Goal: Communication & Community: Answer question/provide support

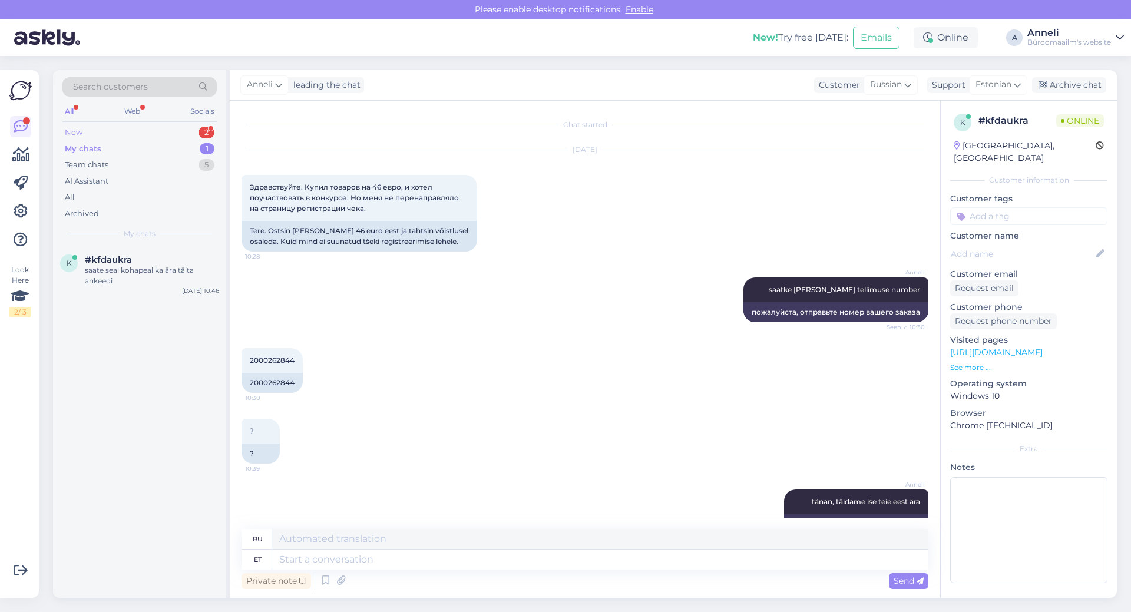
scroll to position [251, 0]
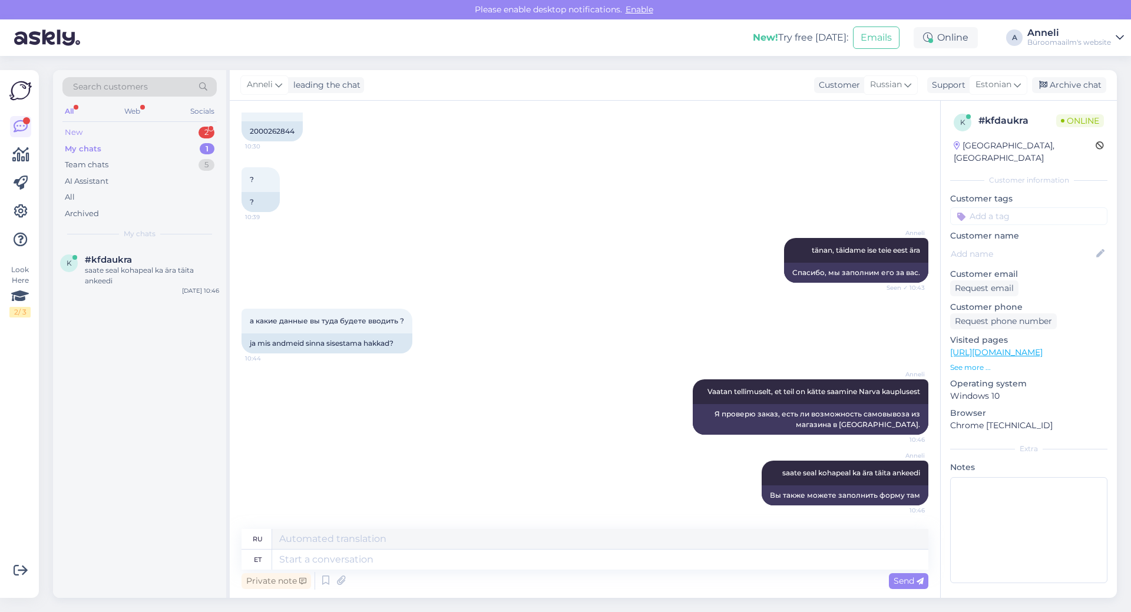
click at [185, 129] on div "New 2" at bounding box center [139, 132] width 154 height 16
click at [115, 266] on div "[PERSON_NAME] veel [PERSON_NAME] juurde" at bounding box center [152, 275] width 134 height 21
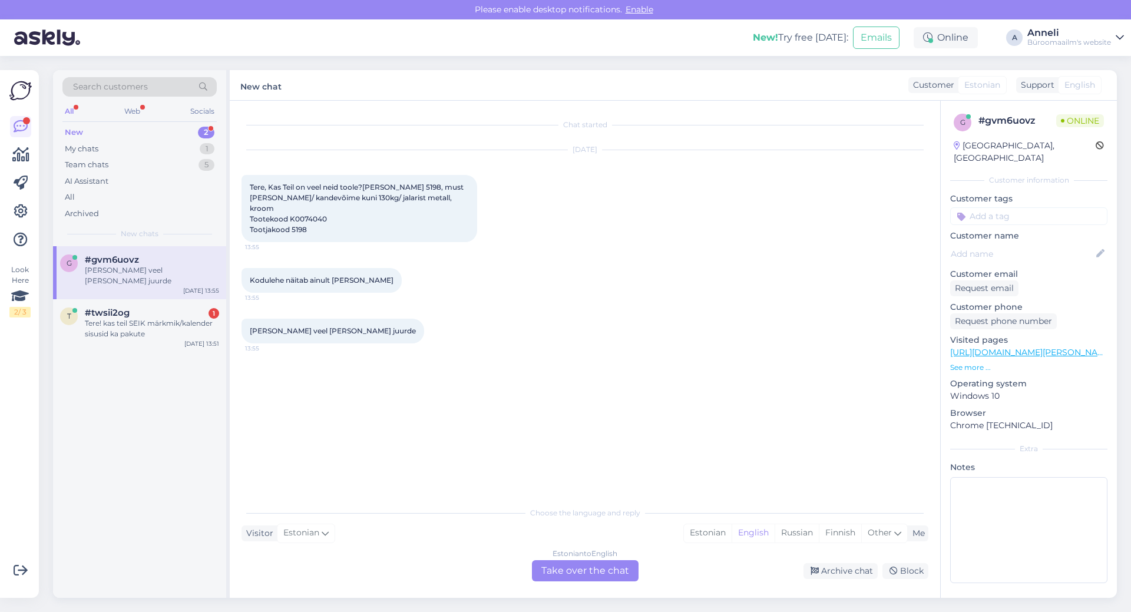
click at [638, 277] on div "Kodulehe näitab ainult [PERSON_NAME] 13:55" at bounding box center [584, 280] width 687 height 51
click at [708, 530] on div "Estonian" at bounding box center [708, 533] width 48 height 18
click at [611, 571] on div "Estonian to Estonian Take over the chat" at bounding box center [585, 570] width 107 height 21
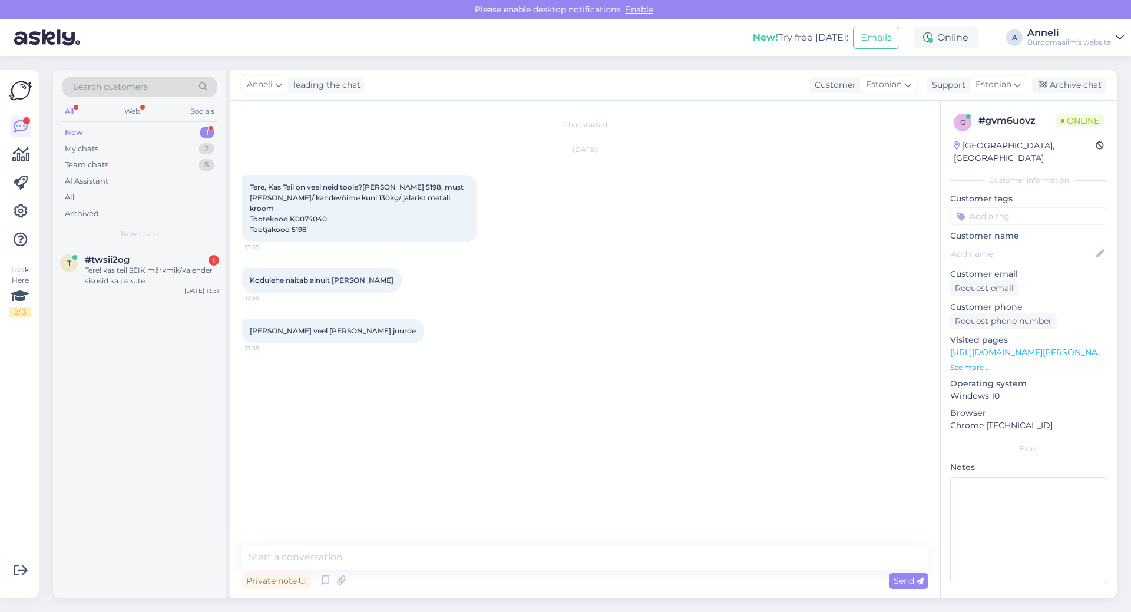
click at [599, 432] on div "Chat started [DATE] Tere, Kas Teil on veel neid toole?[PERSON_NAME] 5198, must …" at bounding box center [589, 323] width 697 height 422
click at [456, 552] on textarea at bounding box center [584, 557] width 687 height 25
type textarea "Tere"
drag, startPoint x: 326, startPoint y: 210, endPoint x: 290, endPoint y: 213, distance: 35.5
click at [290, 213] on div "Tere, Kas Teil on veel neid toole?Juhitool [PERSON_NAME] 5198, must [PERSON_NAM…" at bounding box center [359, 208] width 236 height 67
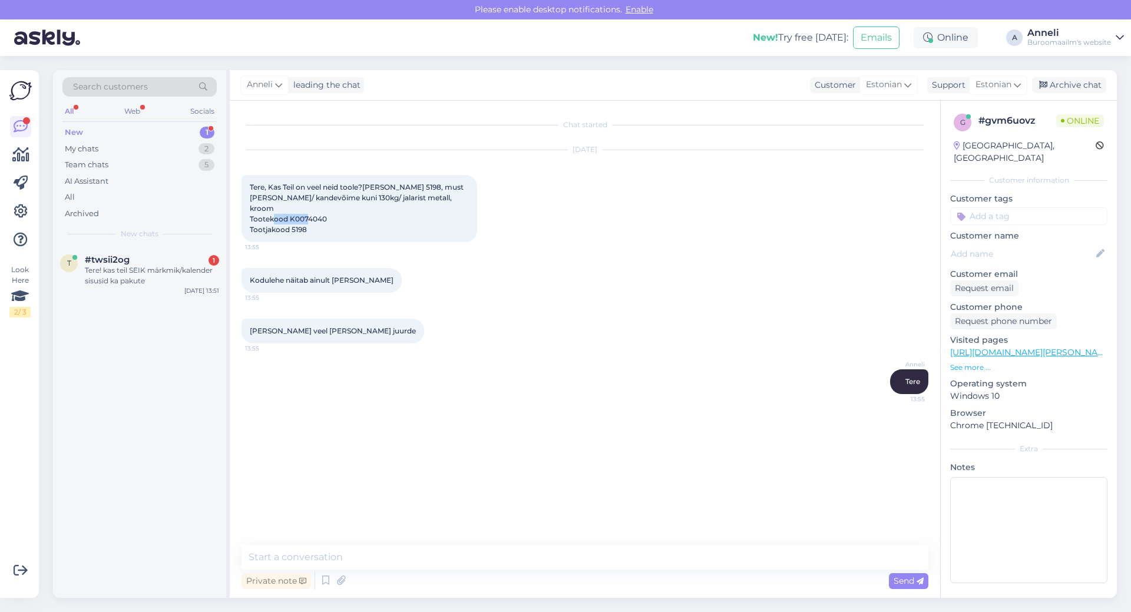
copy span "K0074040"
click at [617, 257] on div "Kodulehe näitab ainult [PERSON_NAME] 13:55" at bounding box center [584, 280] width 687 height 51
click at [538, 555] on textarea at bounding box center [584, 557] width 687 height 25
click at [421, 476] on div "Chat started [DATE] Tere, Kas Teil on veel neid toole?[PERSON_NAME] 5198, must …" at bounding box center [589, 323] width 697 height 422
click at [480, 556] on textarea at bounding box center [584, 557] width 687 height 25
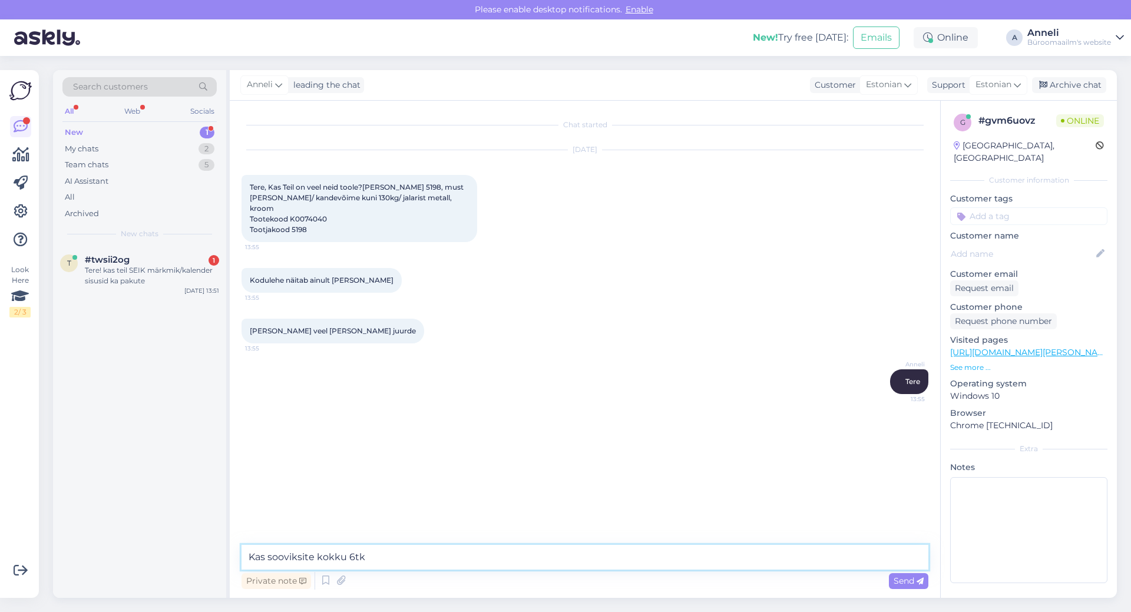
type textarea "Kas sooviksite kokku 6tk?"
type textarea "meil on järgmisel nädalal saabumas 20tk lattu"
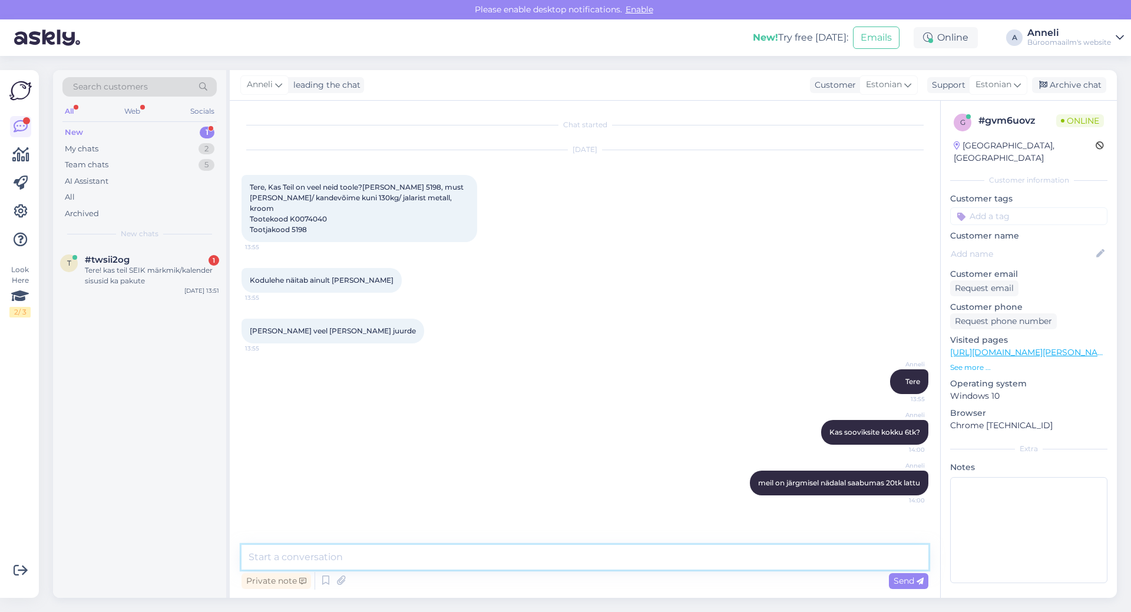
click at [480, 556] on textarea at bounding box center [584, 557] width 687 height 25
click at [452, 556] on textarea "võiksin teile juba tellimuse vormistada, kui voovite." at bounding box center [584, 557] width 687 height 25
type textarea "võiksin teile juba tellimuse vormistada, kui soovite."
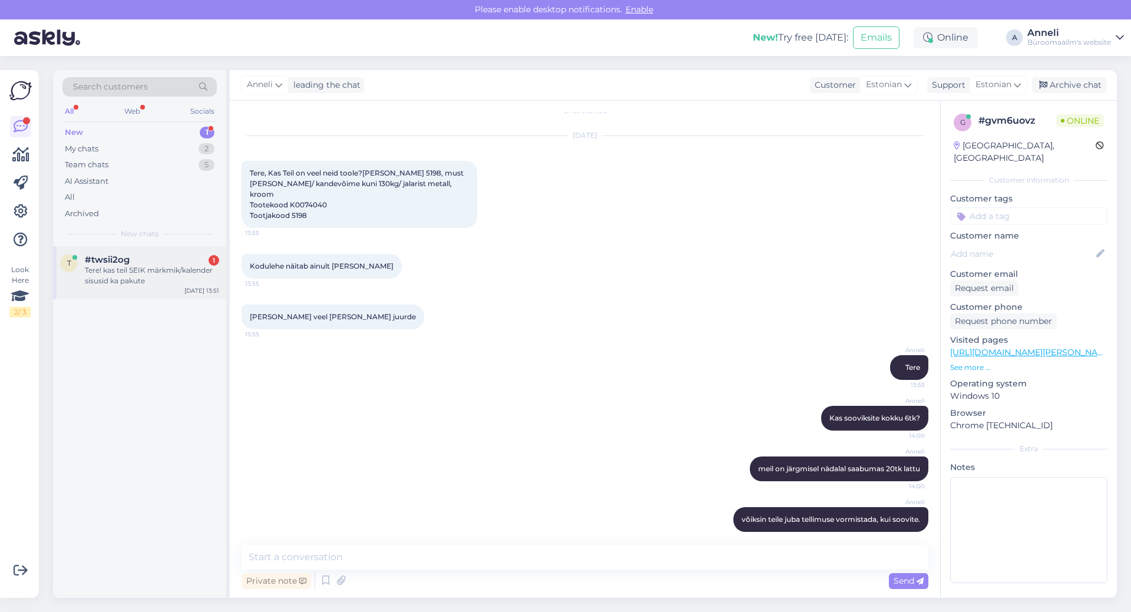
click at [118, 251] on div "t #twsii2og 1 Tere! kas teil SEIK märkmik/kalender sisusid ka pakute [DATE] 13:…" at bounding box center [139, 272] width 173 height 53
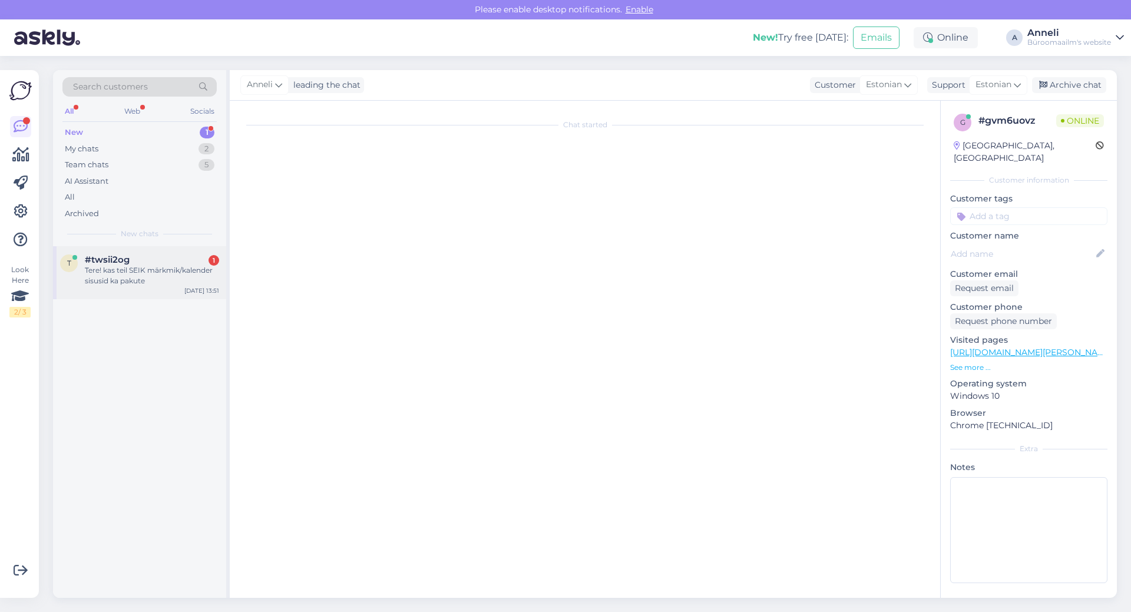
scroll to position [0, 0]
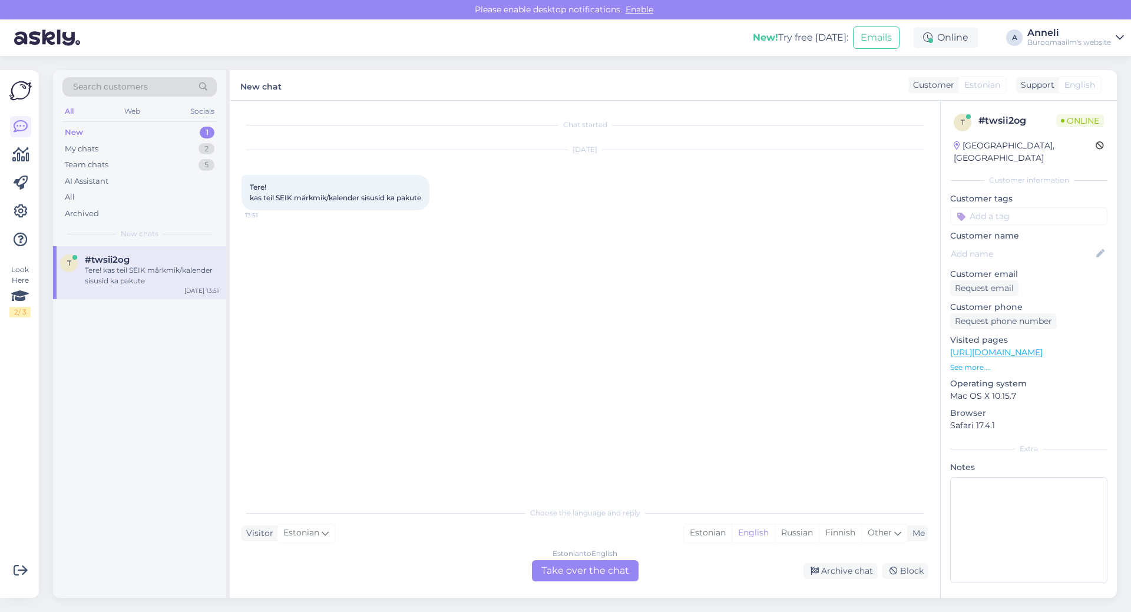
click at [531, 221] on div "[DATE] Tere! kas teil SEIK märkmik/kalender sisusid ka pakute 13:51" at bounding box center [584, 180] width 687 height 86
drag, startPoint x: 427, startPoint y: 197, endPoint x: 240, endPoint y: 197, distance: 187.8
click at [240, 197] on div "Chat started [DATE] Tere! kas teil SEIK märkmik/kalender sisusid ka pakute 13:5…" at bounding box center [585, 349] width 710 height 497
copy span "kas teil SEIK märkmik/kalender sisusid ka pakute"
click at [703, 534] on div "Estonian" at bounding box center [708, 533] width 48 height 18
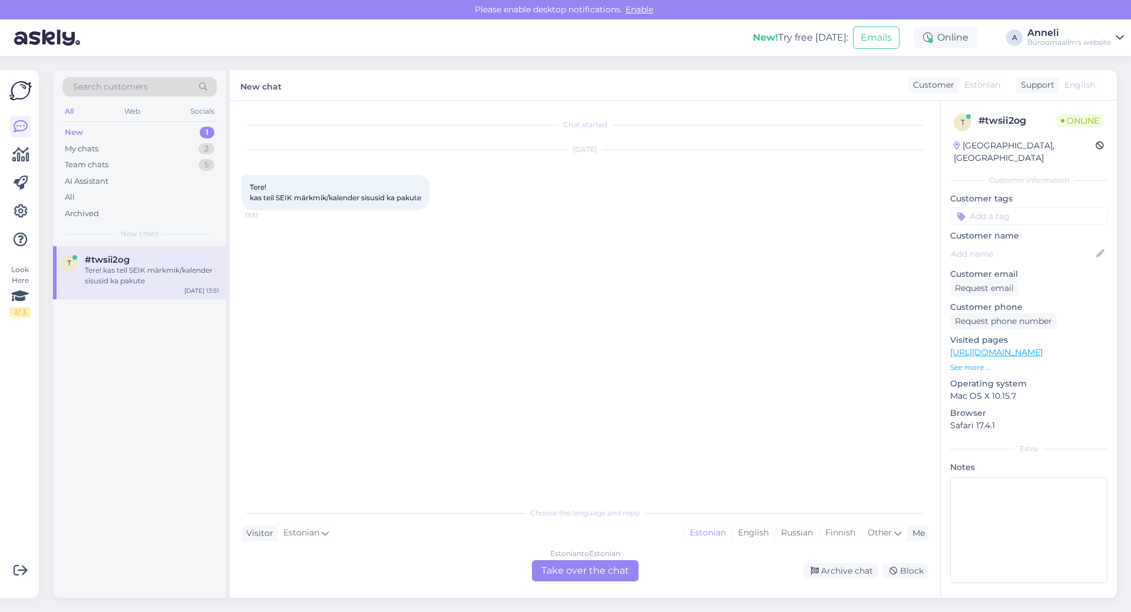
click at [575, 573] on div "Estonian to Estonian Take over the chat" at bounding box center [585, 570] width 107 height 21
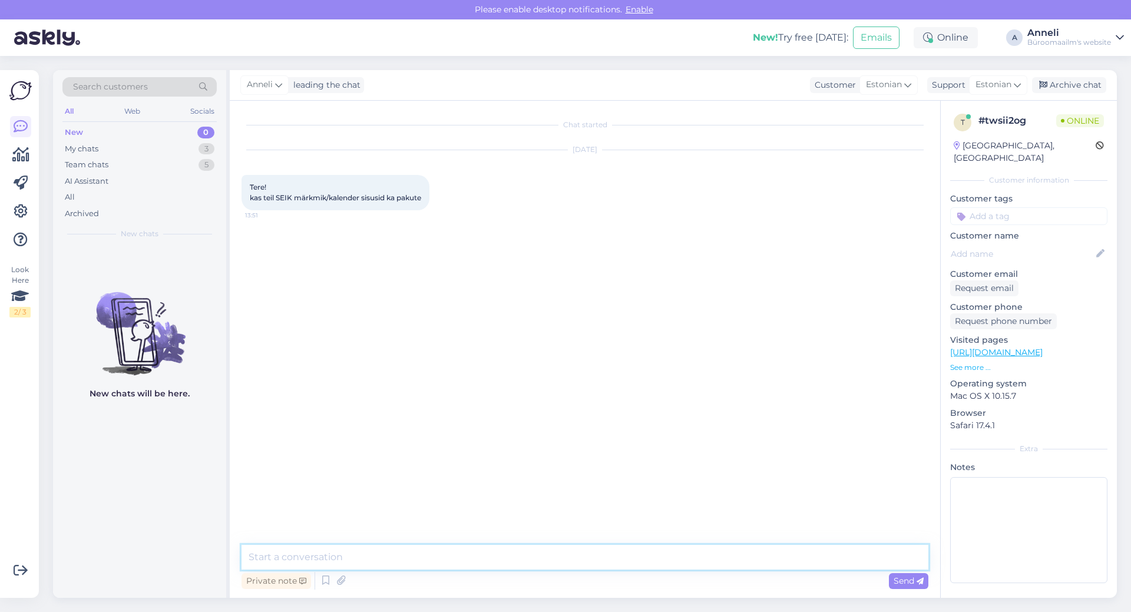
click at [483, 556] on textarea at bounding box center [584, 557] width 687 height 25
type textarea "Tere"
type textarea "kohe täpsustan"
drag, startPoint x: 427, startPoint y: 198, endPoint x: 246, endPoint y: 185, distance: 181.9
click at [246, 185] on div "Tere! kas teil SEIK märkmik/kalender sisusid ka pakute 13:51" at bounding box center [335, 192] width 188 height 35
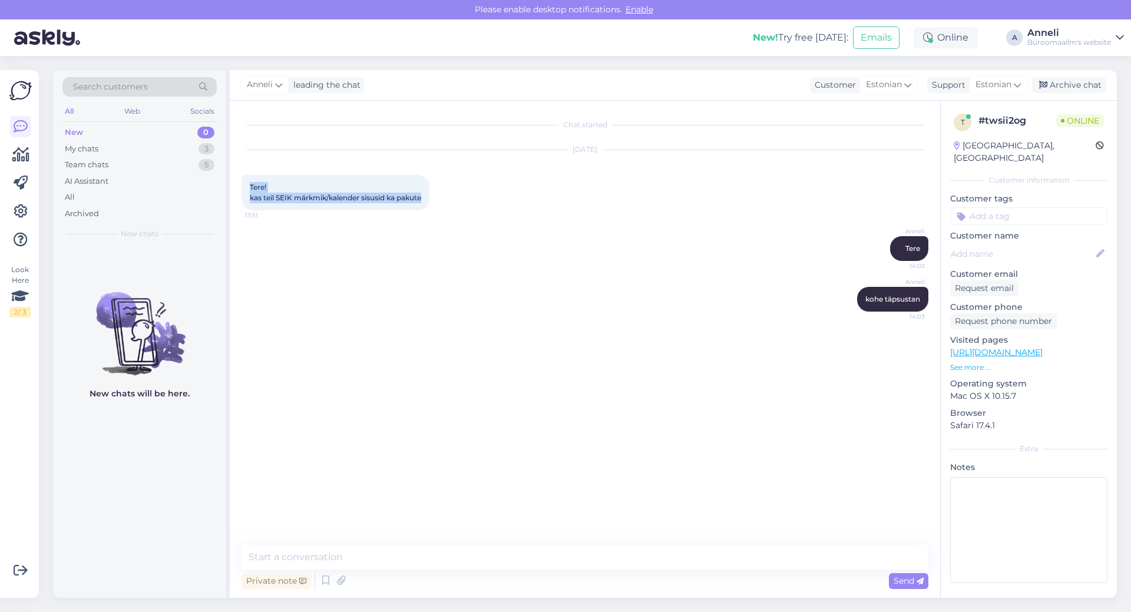
copy span "Tere! kas teil SEIK märkmik/kalender sisusid ka pakute"
click at [486, 301] on div "[PERSON_NAME] täpsustan 14:03" at bounding box center [584, 299] width 687 height 51
click at [97, 153] on div "My chats" at bounding box center [82, 149] width 34 height 12
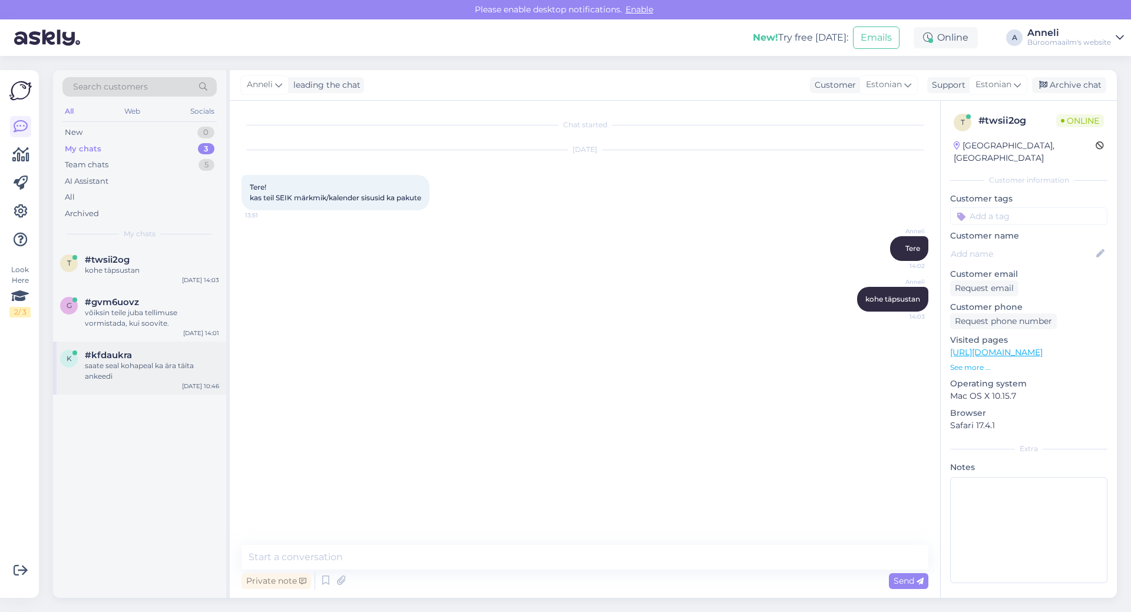
click at [110, 375] on div "saate seal kohapeal ka ära täita ankeedi" at bounding box center [152, 370] width 134 height 21
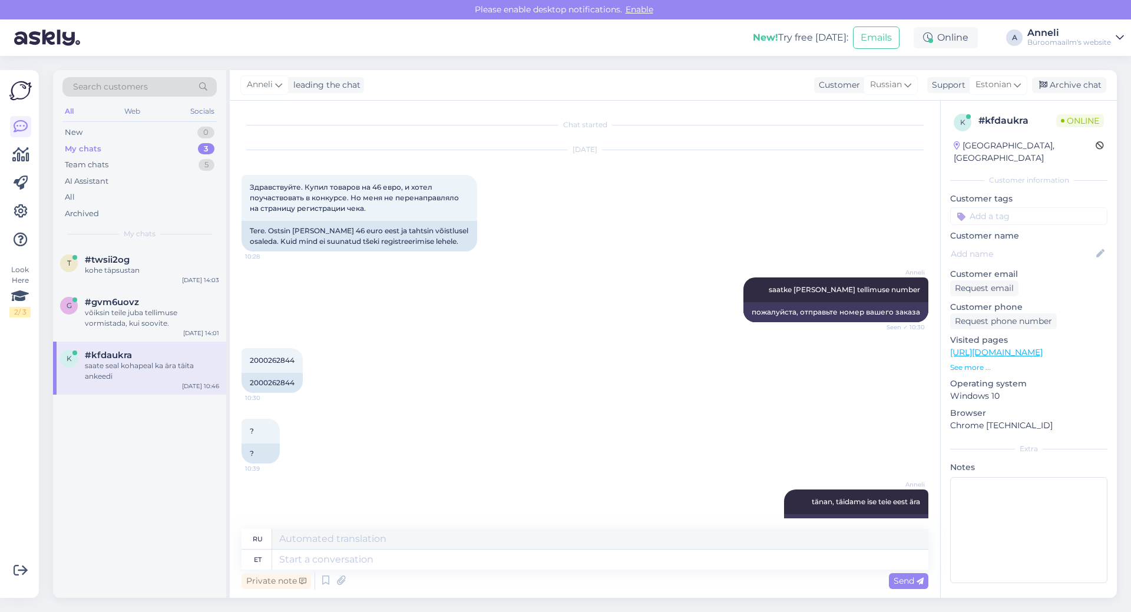
scroll to position [251, 0]
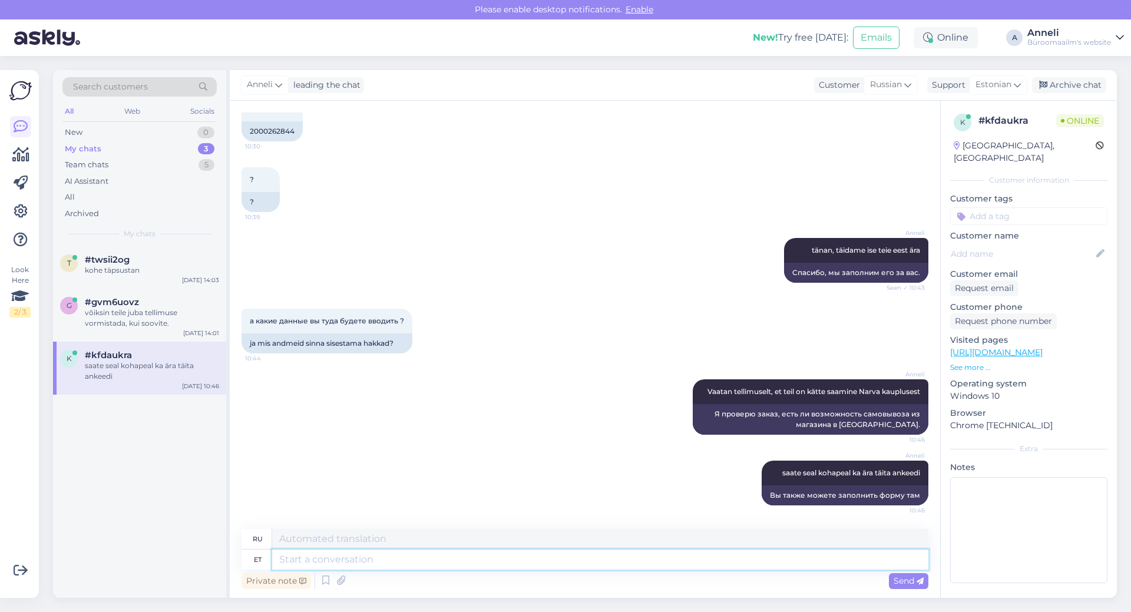
click at [421, 562] on textarea at bounding box center [600, 559] width 656 height 20
click at [1055, 82] on div "Archive chat" at bounding box center [1069, 85] width 74 height 16
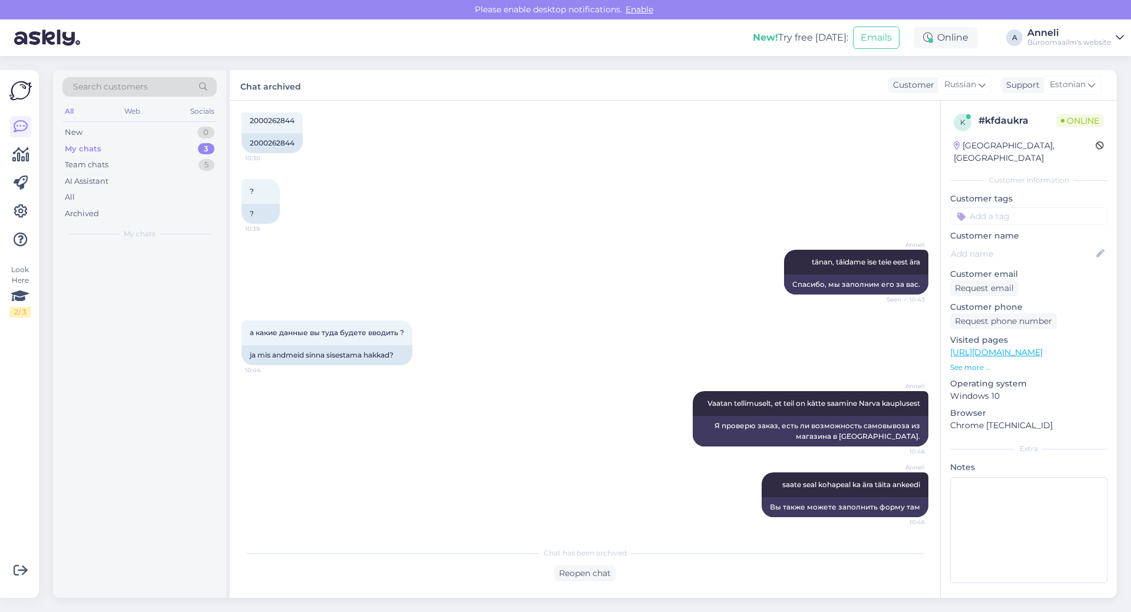
scroll to position [240, 0]
click at [118, 311] on div "võiksin teile juba tellimuse vormistada, kui soovite." at bounding box center [152, 317] width 134 height 21
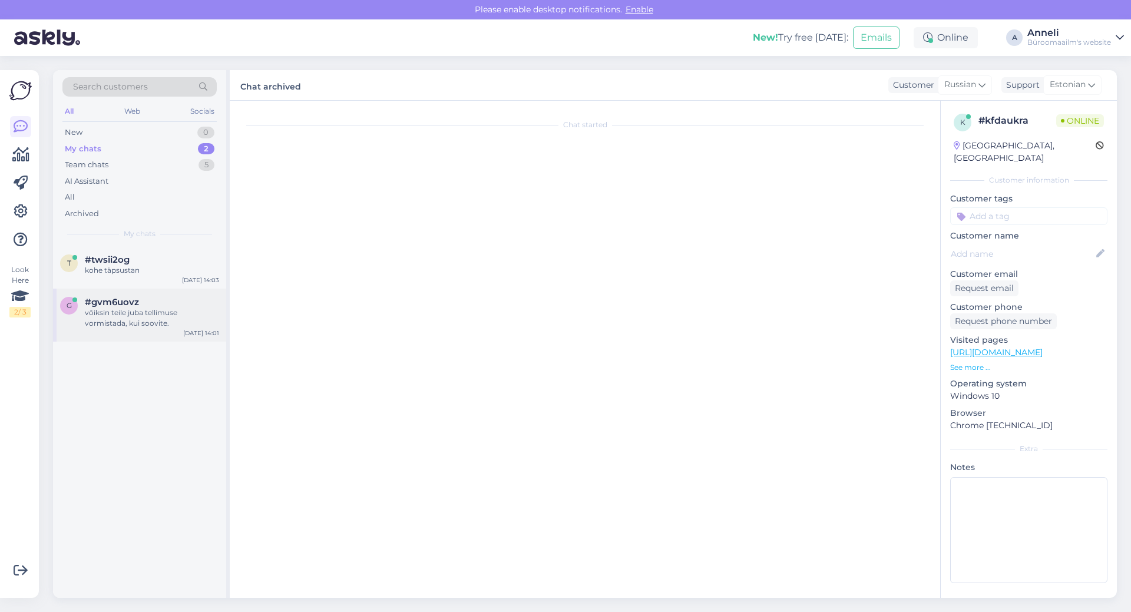
scroll to position [14, 0]
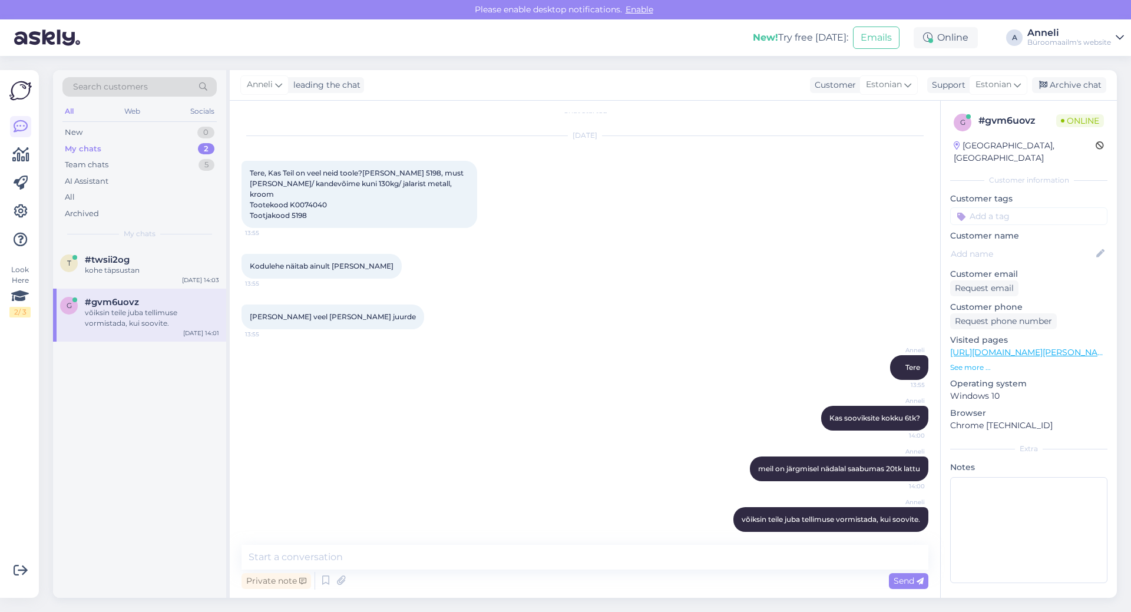
click at [551, 206] on div "[DATE] Tere, Kas Teil on veel neid toole?Juhitool [PERSON_NAME] 5198, must [PER…" at bounding box center [584, 182] width 687 height 118
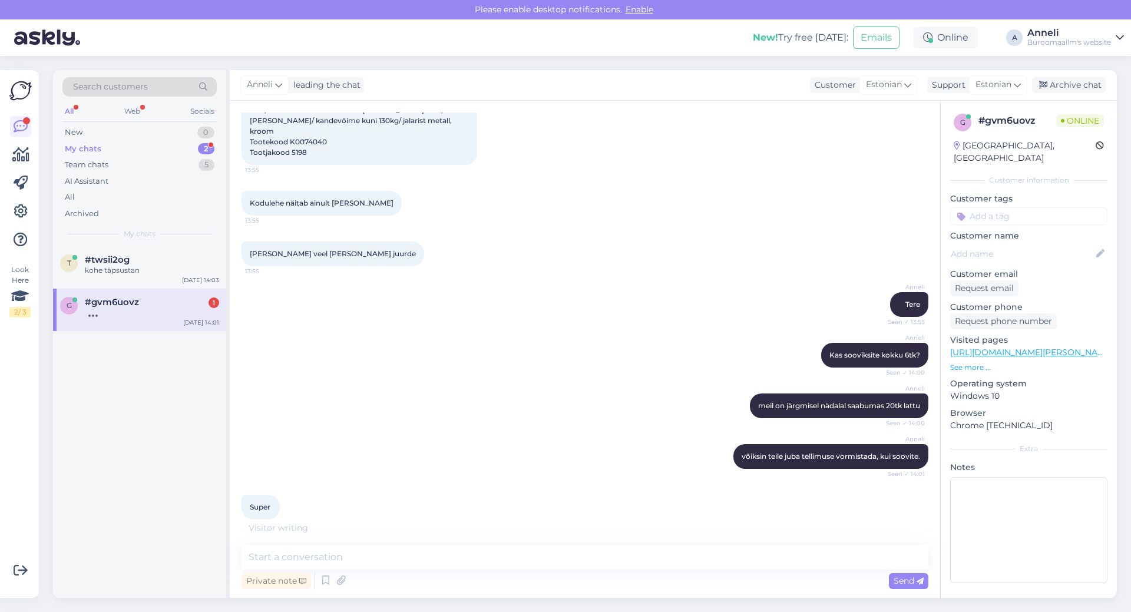
click at [597, 245] on div "[PERSON_NAME] veel [PERSON_NAME] juurde 13:55" at bounding box center [584, 253] width 687 height 51
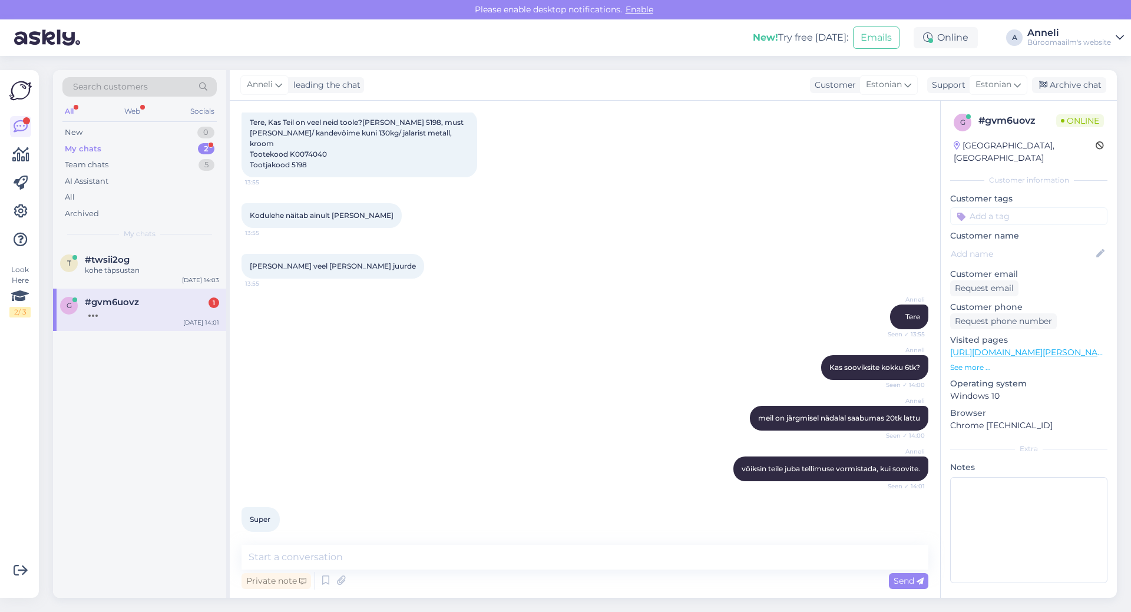
scroll to position [115, 0]
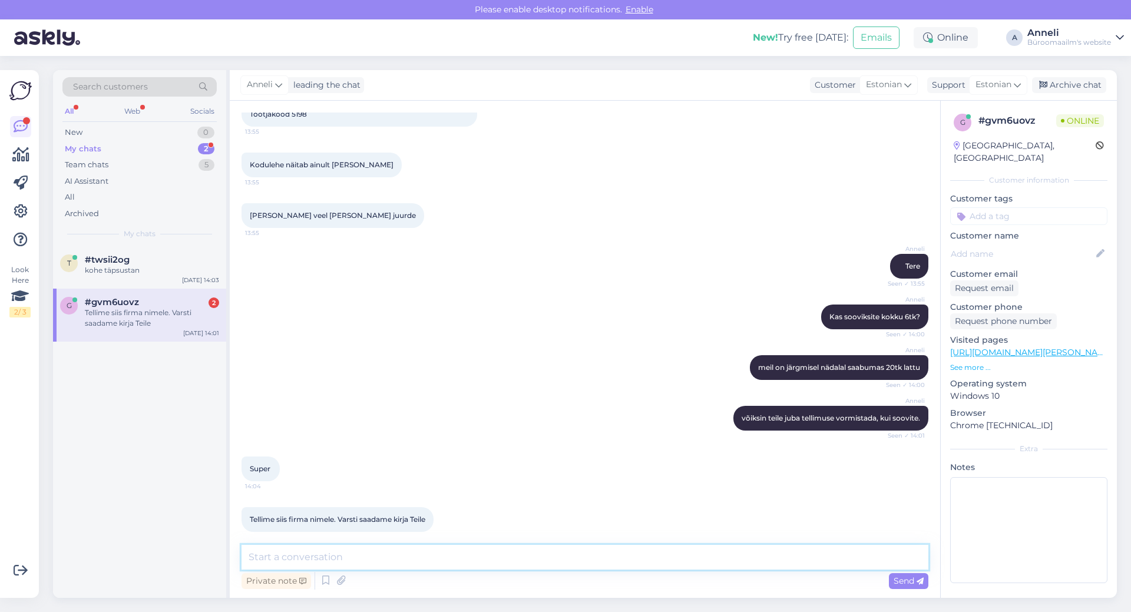
click at [439, 556] on textarea at bounding box center [584, 557] width 687 height 25
type textarea "Tänan!"
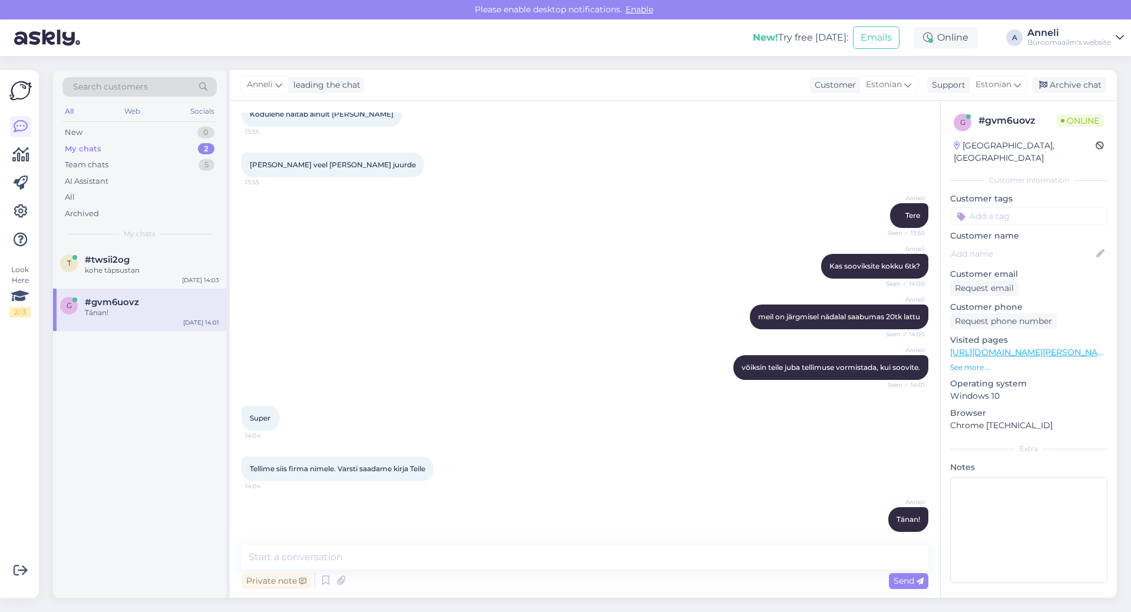
click at [501, 443] on div "Tellime siis firma nimele. Varsti saadame kirja Teile 14:04" at bounding box center [584, 468] width 687 height 51
click at [364, 374] on div "[PERSON_NAME] võiksin teile juba tellimuse vormistada, kui soovite. Seen ✓ 14:01" at bounding box center [584, 367] width 687 height 51
click at [150, 263] on div "#twsii2og 2" at bounding box center [152, 259] width 134 height 11
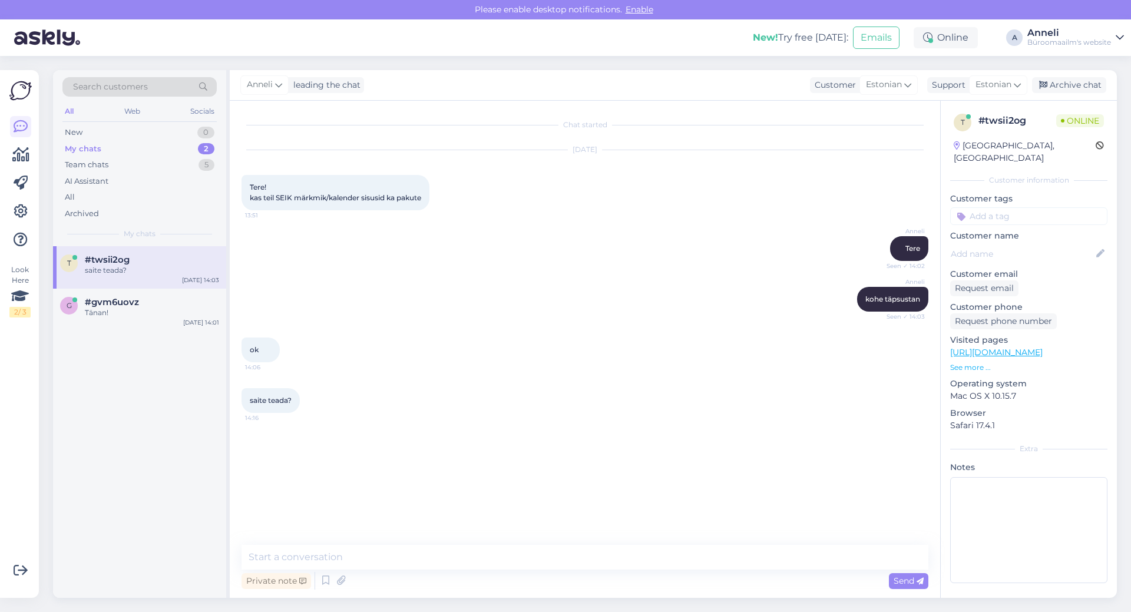
click at [631, 360] on div "ok 14:06" at bounding box center [584, 349] width 687 height 51
click at [567, 559] on textarea at bounding box center [584, 557] width 687 height 25
type textarea "meil valikus ei ole, [PERSON_NAME] vastuseks."
click at [686, 375] on div "saite teada? 14:16" at bounding box center [584, 400] width 687 height 51
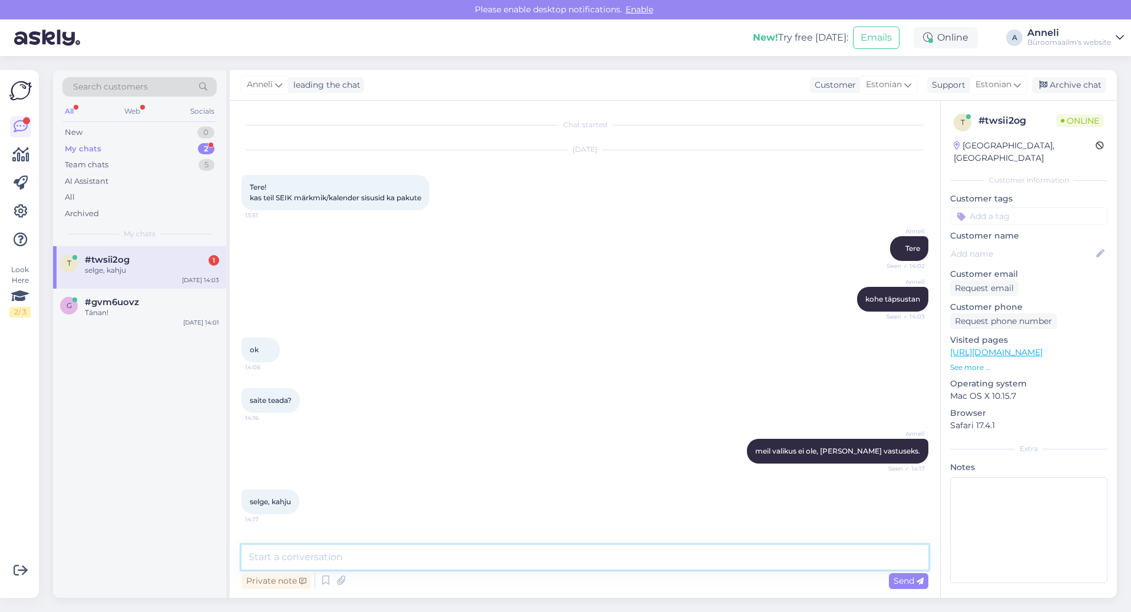
click at [497, 551] on textarea at bounding box center [584, 557] width 687 height 25
